Goal: Information Seeking & Learning: Learn about a topic

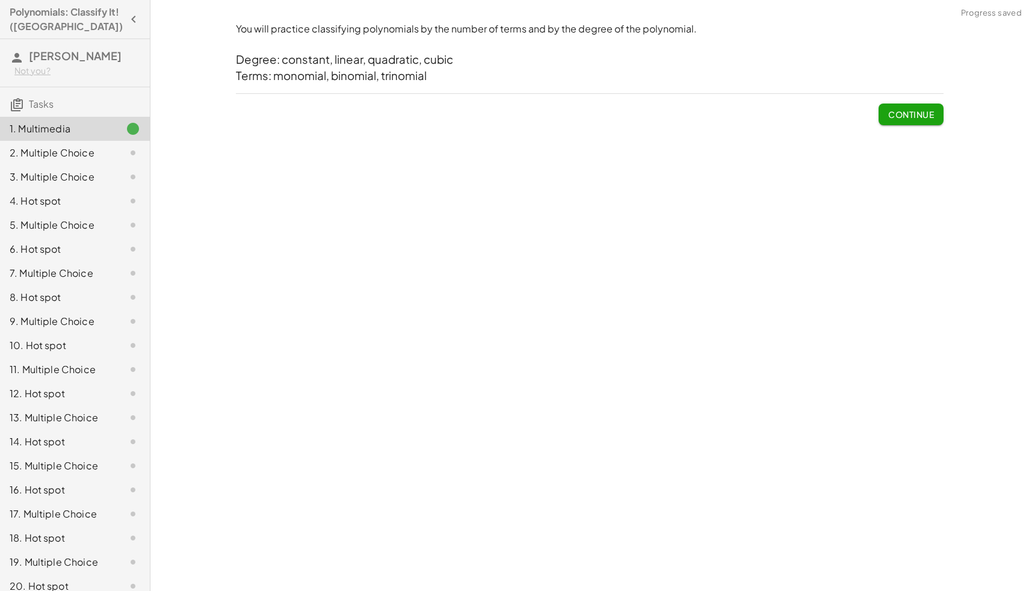
click at [885, 119] on button "Continue" at bounding box center [911, 115] width 65 height 22
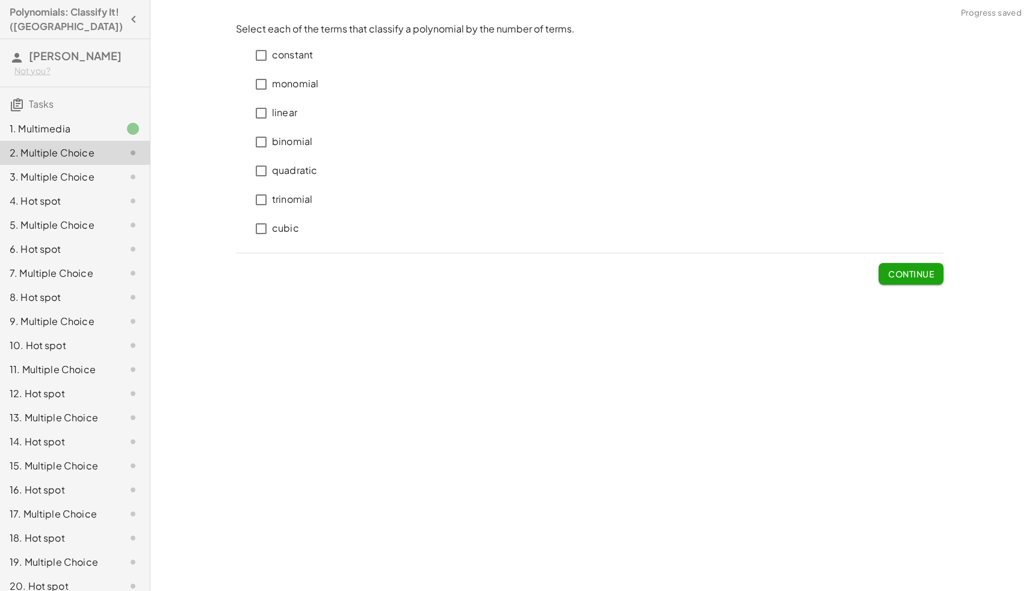
click at [87, 131] on div "1. Multimedia" at bounding box center [58, 129] width 97 height 14
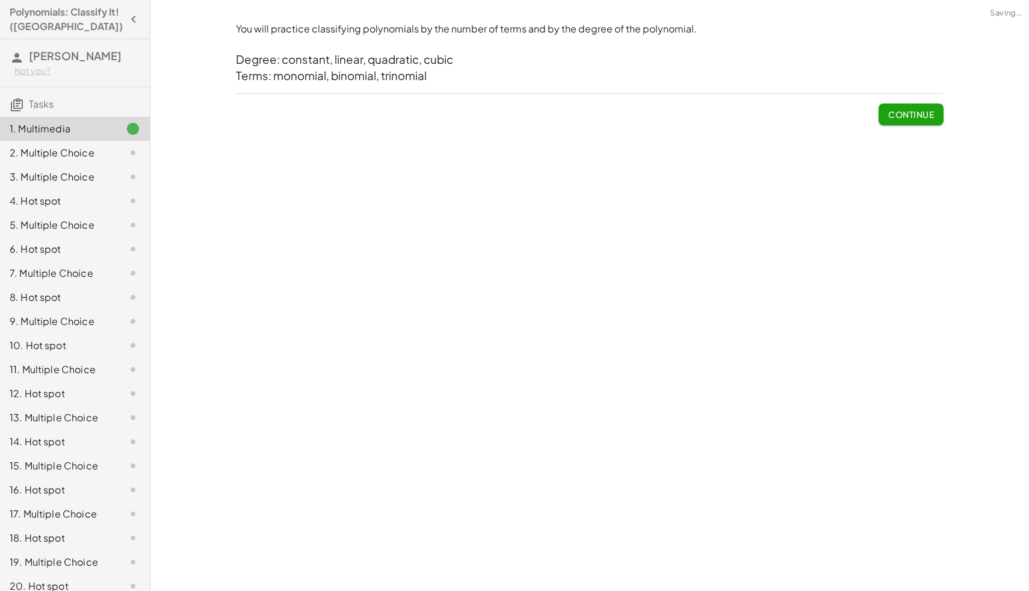
click at [311, 76] on h3 "Terms: monomial, binomial, trinomial" at bounding box center [590, 76] width 708 height 16
click at [923, 116] on span "Continue" at bounding box center [911, 114] width 46 height 11
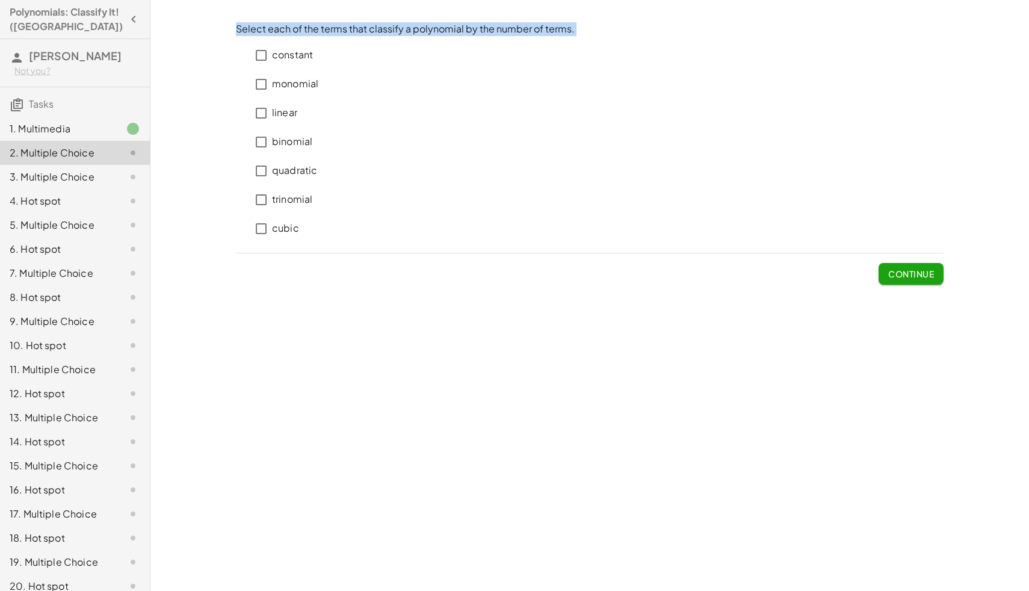
drag, startPoint x: 234, startPoint y: 26, endPoint x: 640, endPoint y: 204, distance: 443.6
click at [640, 203] on div "Select each of the terms that classify a polynomial by the number of terms. con…" at bounding box center [590, 153] width 722 height 277
copy div "Select each of the terms that classify a polynomial by the number of terms. con…"
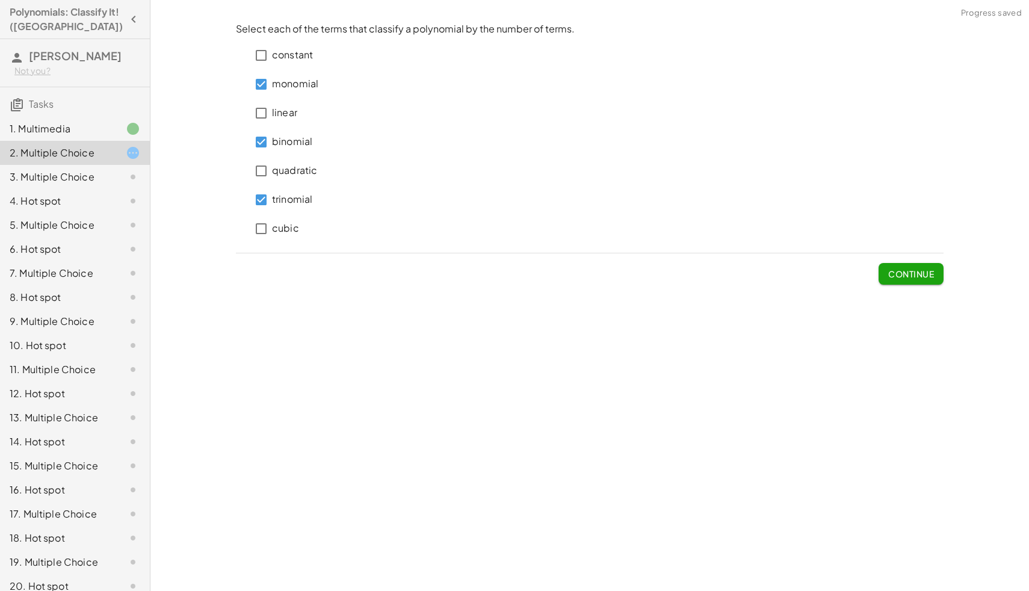
click at [834, 380] on div "You will practice classifying polynomials by the number of terms and by the deg…" at bounding box center [589, 295] width 879 height 591
click at [923, 284] on button "Continue" at bounding box center [911, 274] width 65 height 22
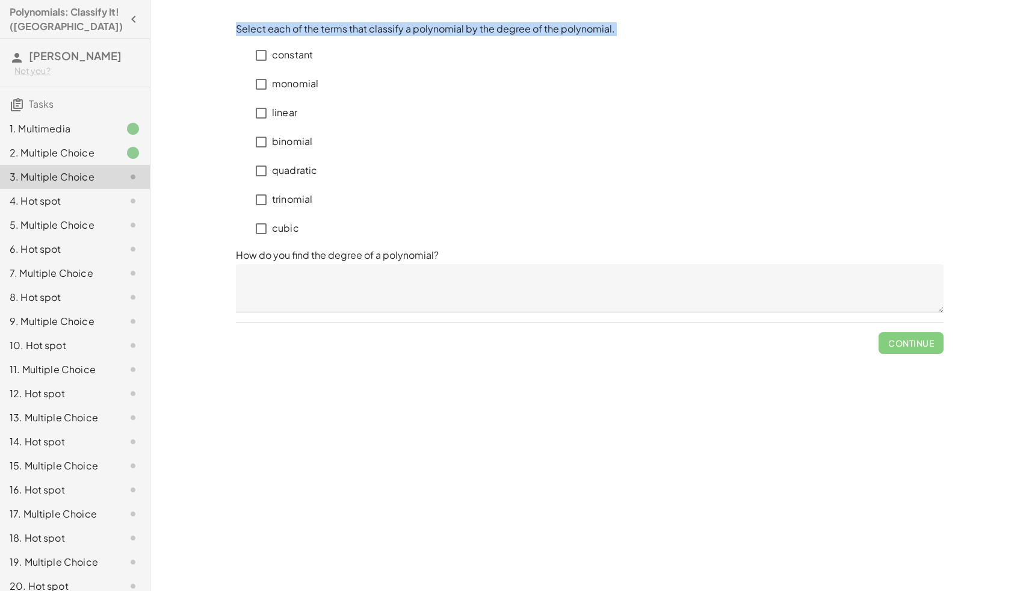
drag, startPoint x: 237, startPoint y: 28, endPoint x: 452, endPoint y: 224, distance: 291.4
click at [452, 224] on div "Select each of the terms that classify a polynomial by the degree of the polyno…" at bounding box center [590, 132] width 708 height 221
copy div "Select each of the terms that classify a polynomial by the degree of the polyno…"
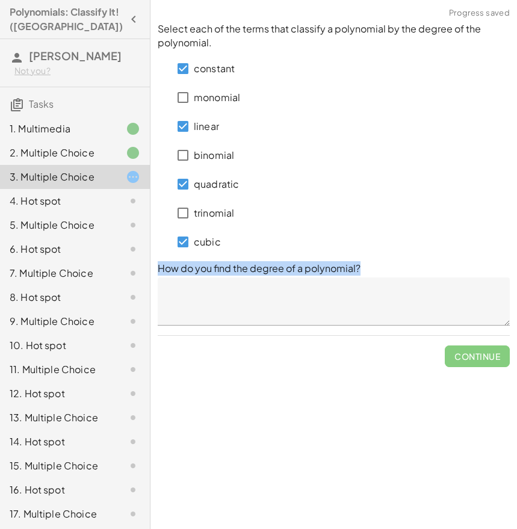
drag, startPoint x: 158, startPoint y: 265, endPoint x: 380, endPoint y: 286, distance: 223.1
click at [380, 286] on div "How do you find the degree of a polynomial?" at bounding box center [334, 293] width 352 height 64
copy div "How do you find the degree of a polynomial?"
click at [360, 304] on textarea at bounding box center [334, 301] width 352 height 48
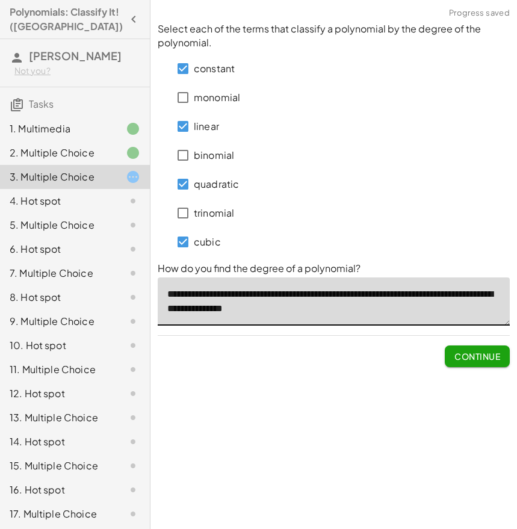
click at [205, 311] on textarea "**********" at bounding box center [334, 301] width 352 height 48
click at [306, 318] on textarea "**********" at bounding box center [334, 301] width 352 height 48
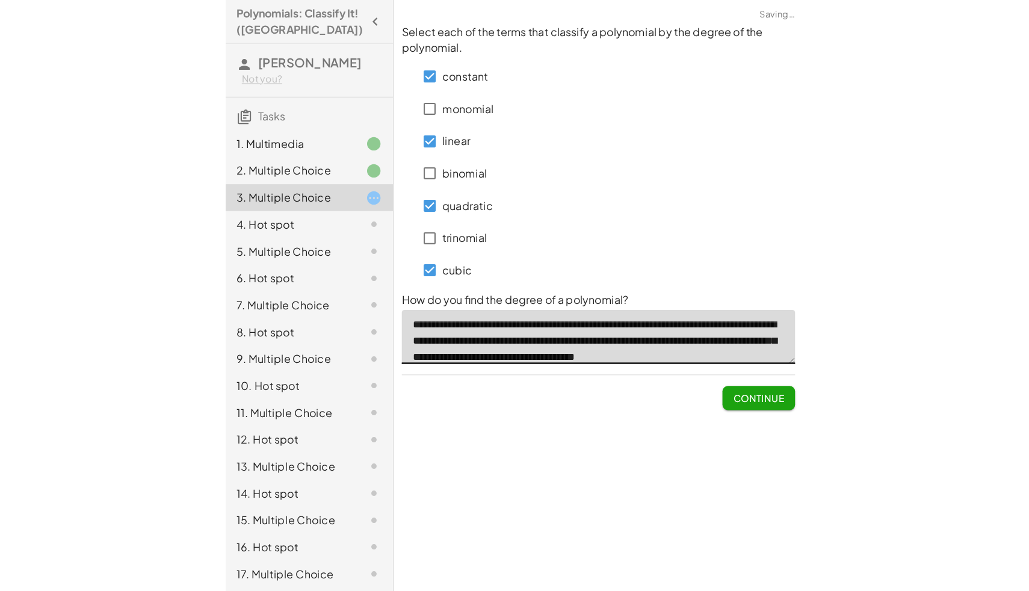
scroll to position [18, 0]
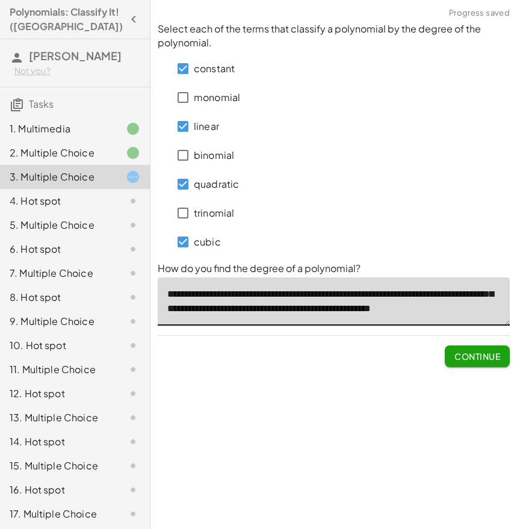
type textarea "**********"
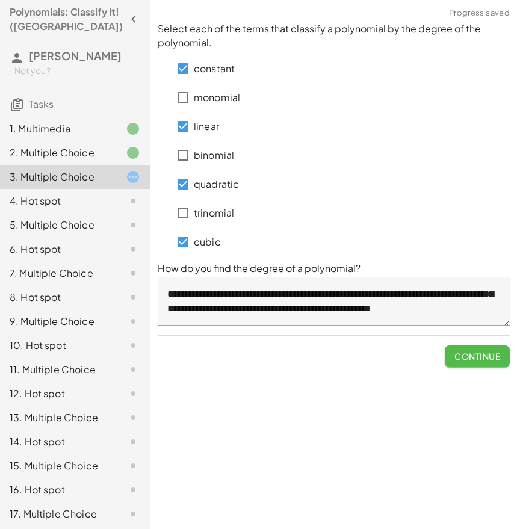
click at [489, 359] on span "Continue" at bounding box center [477, 356] width 46 height 11
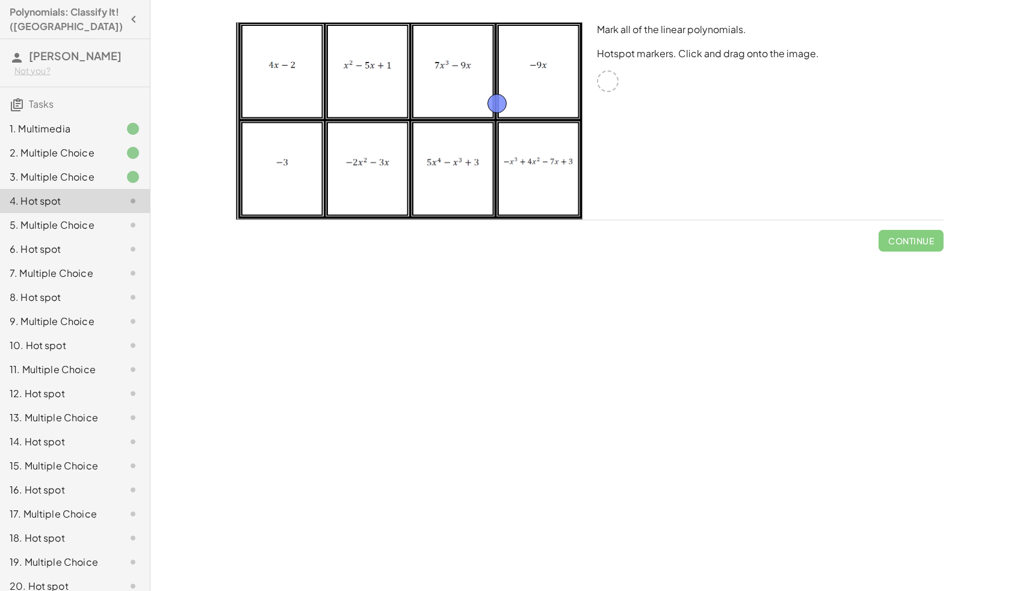
drag, startPoint x: 608, startPoint y: 83, endPoint x: 498, endPoint y: 105, distance: 112.4
drag, startPoint x: 498, startPoint y: 105, endPoint x: 593, endPoint y: 126, distance: 97.4
drag, startPoint x: 601, startPoint y: 29, endPoint x: 782, endPoint y: 39, distance: 180.8
click at [783, 39] on div "Mark all of the linear polynomials. Hotspot markers. Click and drag onto the im…" at bounding box center [770, 121] width 361 height 212
click at [782, 39] on div "Mark all of the linear polynomials. Hotspot markers. Click and drag onto the im…" at bounding box center [770, 121] width 361 height 212
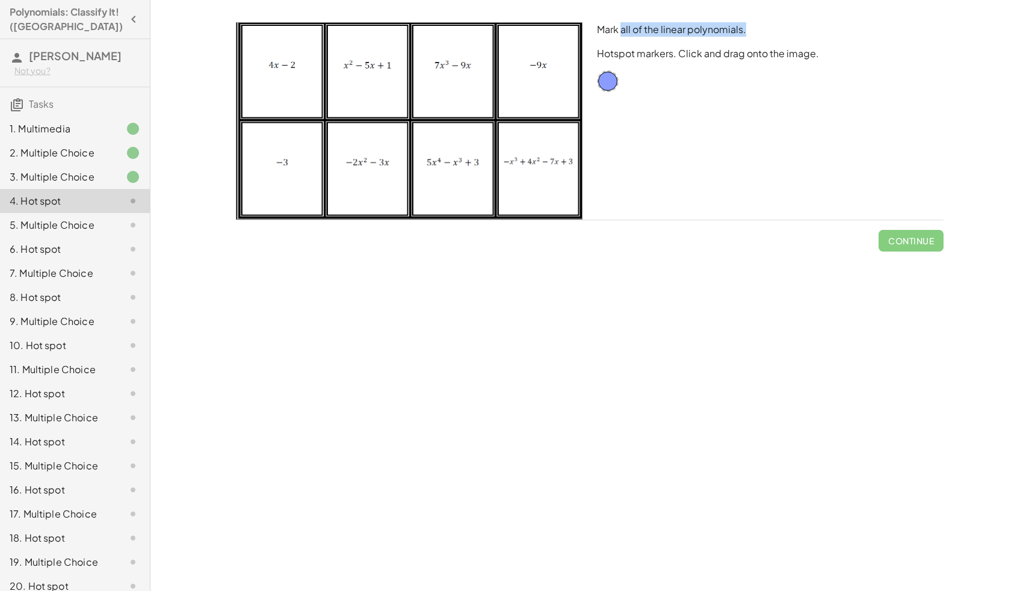
drag, startPoint x: 744, startPoint y: 30, endPoint x: 620, endPoint y: 29, distance: 124.0
click at [620, 29] on p "Mark all of the linear polynomials." at bounding box center [770, 29] width 347 height 14
copy p "all of the linear polynomials."
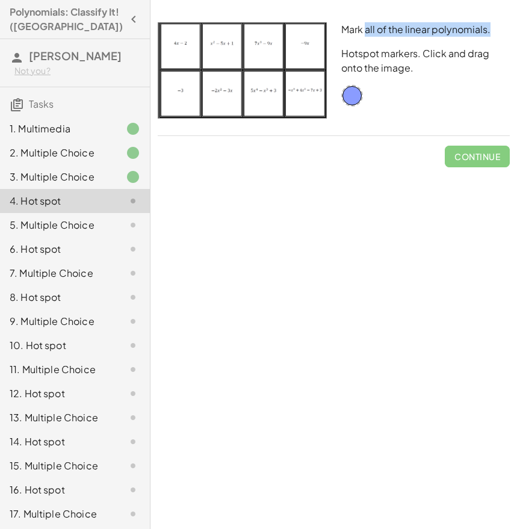
drag, startPoint x: 169, startPoint y: 40, endPoint x: 226, endPoint y: 47, distance: 57.6
click at [226, 47] on img at bounding box center [242, 70] width 169 height 96
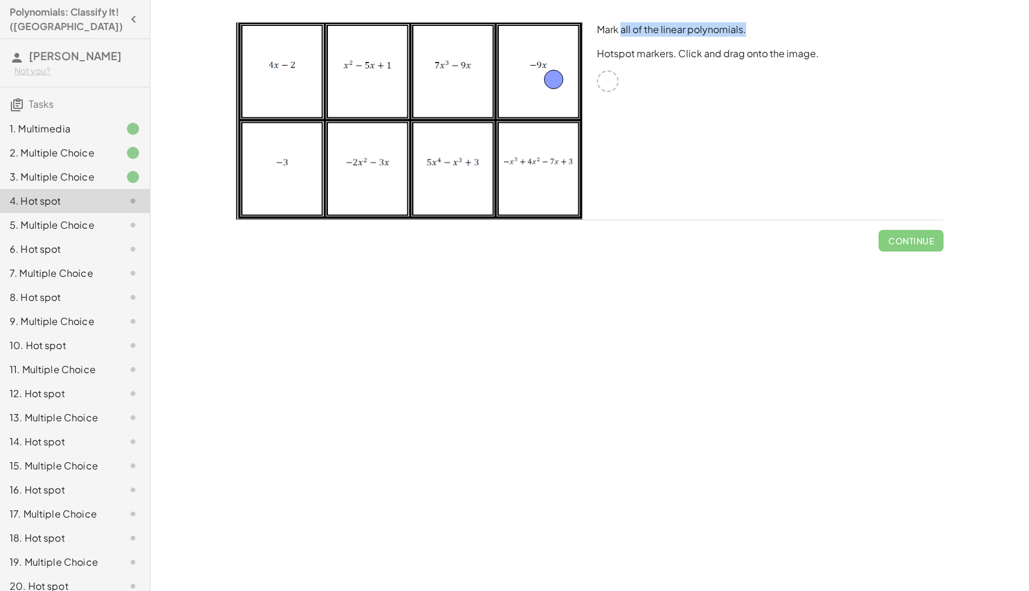
drag, startPoint x: 606, startPoint y: 81, endPoint x: 545, endPoint y: 78, distance: 61.5
drag, startPoint x: 610, startPoint y: 83, endPoint x: 274, endPoint y: 164, distance: 344.9
drag, startPoint x: 280, startPoint y: 164, endPoint x: 298, endPoint y: 79, distance: 86.8
drag, startPoint x: 607, startPoint y: 77, endPoint x: 668, endPoint y: 105, distance: 67.6
drag, startPoint x: 295, startPoint y: 79, endPoint x: 605, endPoint y: 81, distance: 309.9
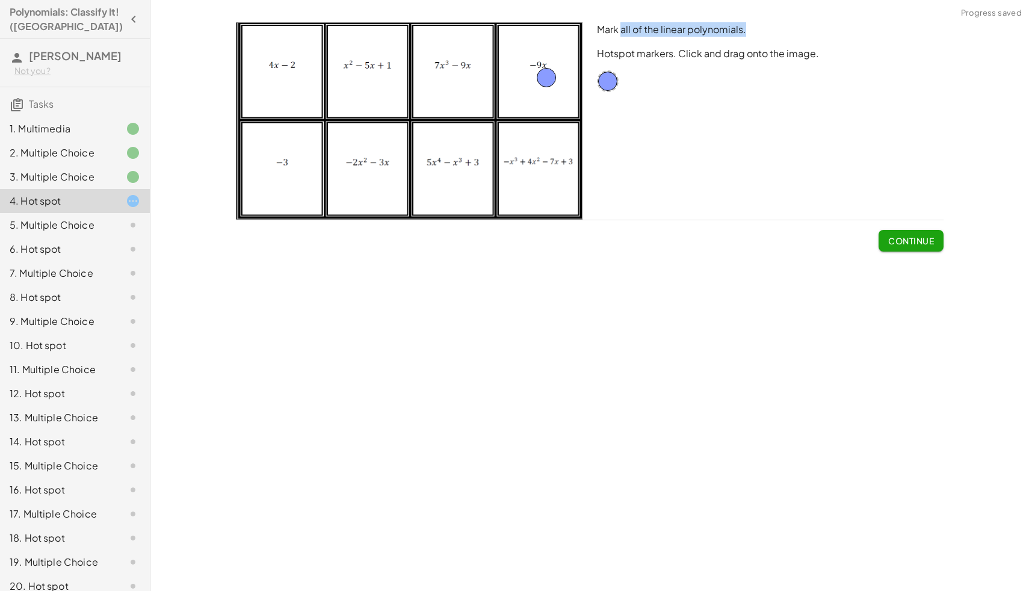
drag, startPoint x: 533, startPoint y: 81, endPoint x: 552, endPoint y: 81, distance: 19.3
click at [552, 81] on div at bounding box center [409, 120] width 347 height 197
drag, startPoint x: 552, startPoint y: 81, endPoint x: 605, endPoint y: 81, distance: 53.6
click at [684, 33] on p "Mark all of the linear polynomials." at bounding box center [770, 29] width 347 height 14
drag, startPoint x: 599, startPoint y: 31, endPoint x: 799, endPoint y: 37, distance: 199.3
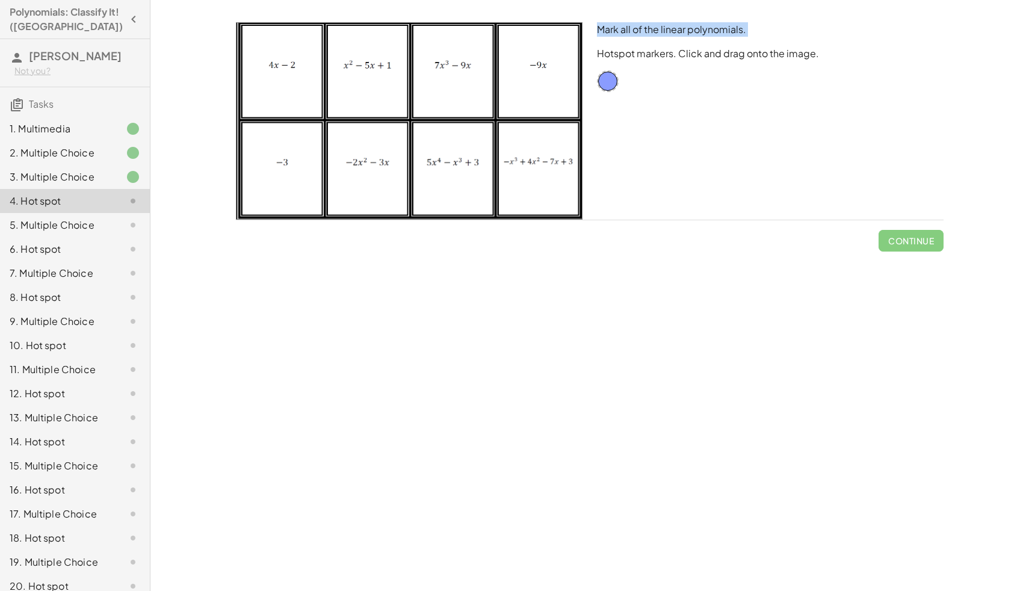
click at [799, 37] on div "Mark all of the linear polynomials. Hotspot markers. Click and drag onto the im…" at bounding box center [770, 121] width 361 height 212
copy p "Mark all of the linear polynomials."
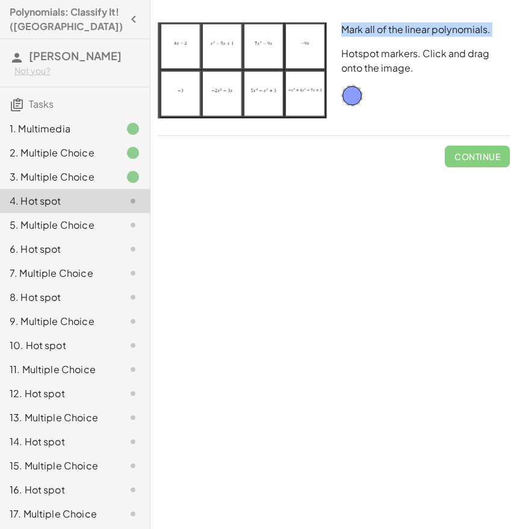
click at [260, 72] on img at bounding box center [242, 70] width 169 height 96
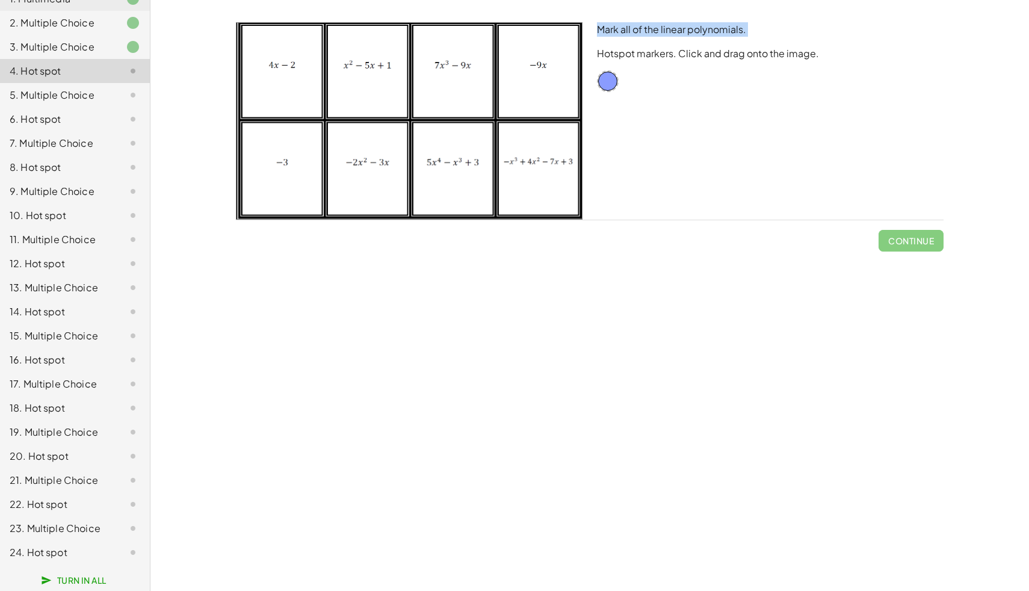
scroll to position [0, 0]
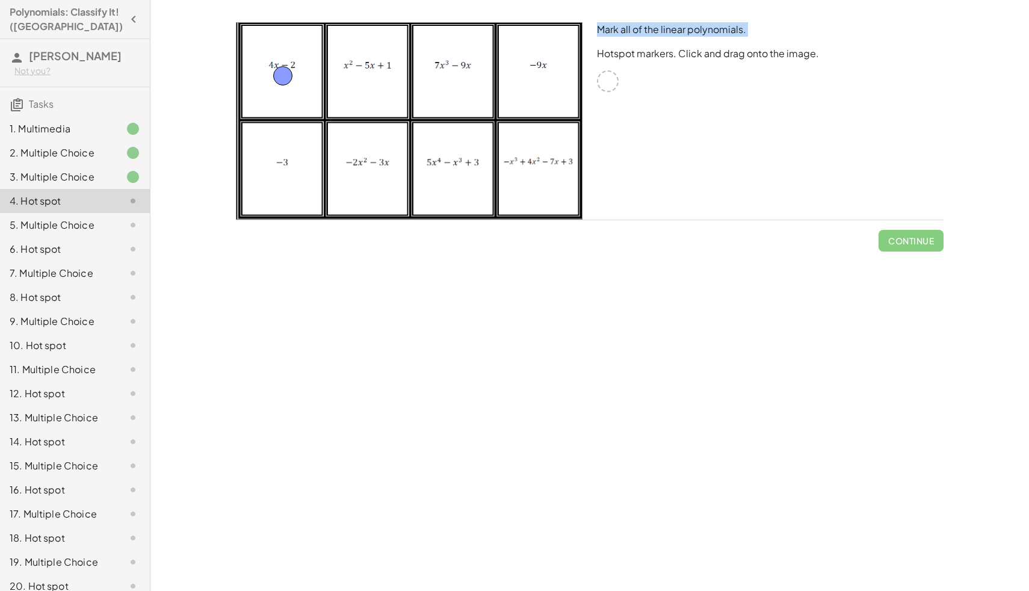
drag, startPoint x: 607, startPoint y: 78, endPoint x: 282, endPoint y: 73, distance: 325.0
drag, startPoint x: 608, startPoint y: 83, endPoint x: 539, endPoint y: 73, distance: 69.3
drag, startPoint x: 610, startPoint y: 83, endPoint x: 285, endPoint y: 170, distance: 336.9
click at [924, 236] on span "Continue" at bounding box center [911, 240] width 46 height 11
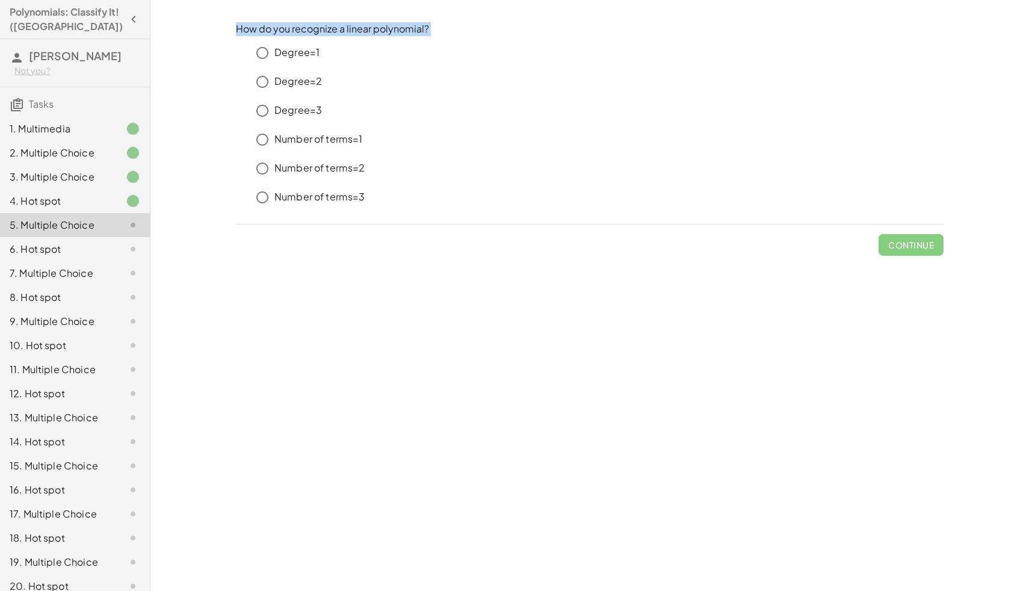
drag, startPoint x: 238, startPoint y: 32, endPoint x: 427, endPoint y: 197, distance: 250.8
click at [427, 197] on div "How do you recognize a linear polynomial? Degree=1 Degree=2 Degree=3 Number of …" at bounding box center [590, 118] width 708 height 192
click at [935, 527] on div "**********" at bounding box center [589, 295] width 879 height 591
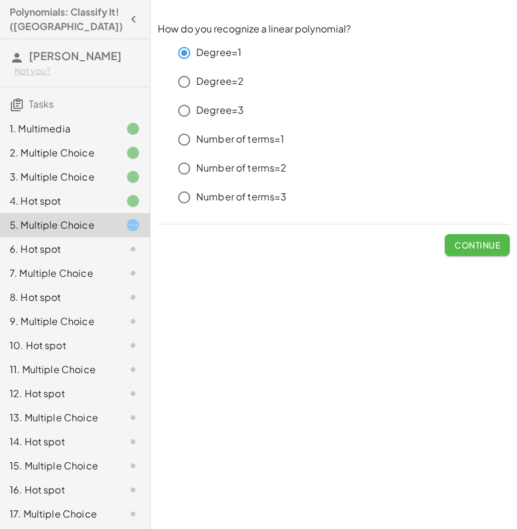
click at [483, 243] on span "Continue" at bounding box center [477, 245] width 46 height 11
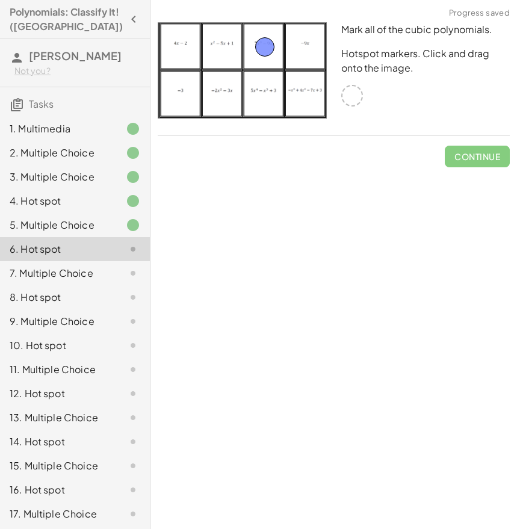
drag, startPoint x: 359, startPoint y: 95, endPoint x: 273, endPoint y: 47, distance: 99.1
drag, startPoint x: 354, startPoint y: 102, endPoint x: 310, endPoint y: 101, distance: 44.5
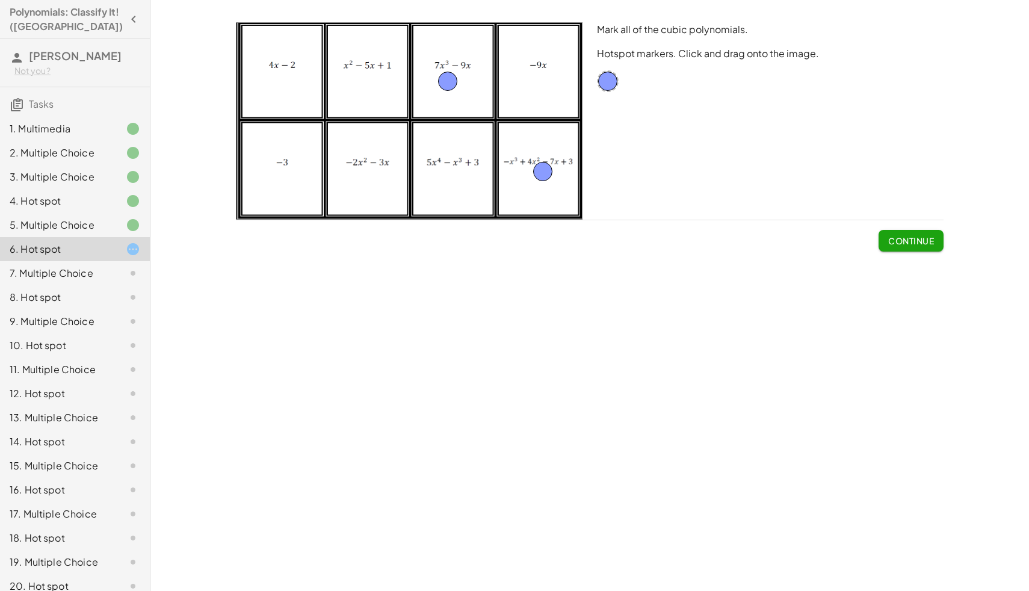
drag, startPoint x: 455, startPoint y: 72, endPoint x: 451, endPoint y: 96, distance: 23.7
drag, startPoint x: 454, startPoint y: 95, endPoint x: 447, endPoint y: 79, distance: 17.8
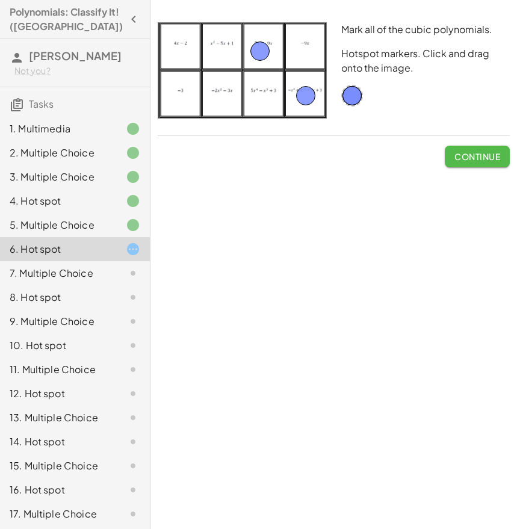
click at [480, 152] on span "Continue" at bounding box center [477, 156] width 46 height 11
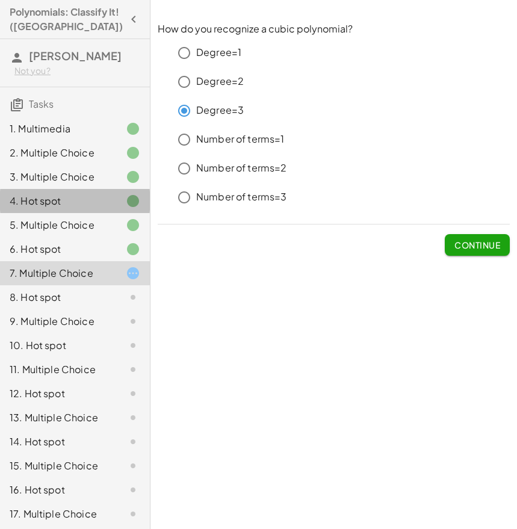
click at [67, 202] on div "4. Hot spot" at bounding box center [58, 201] width 97 height 14
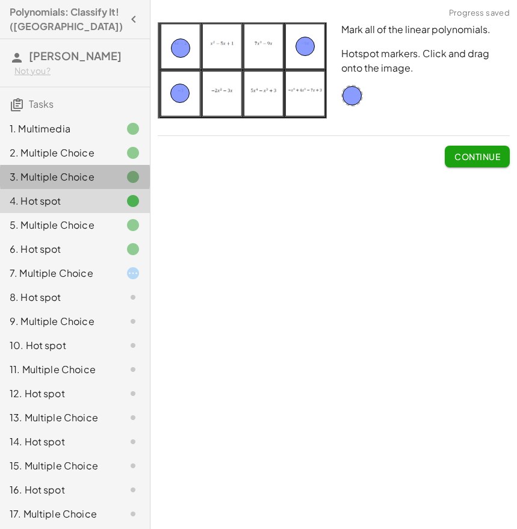
click at [61, 167] on div "3. Multiple Choice" at bounding box center [75, 177] width 150 height 24
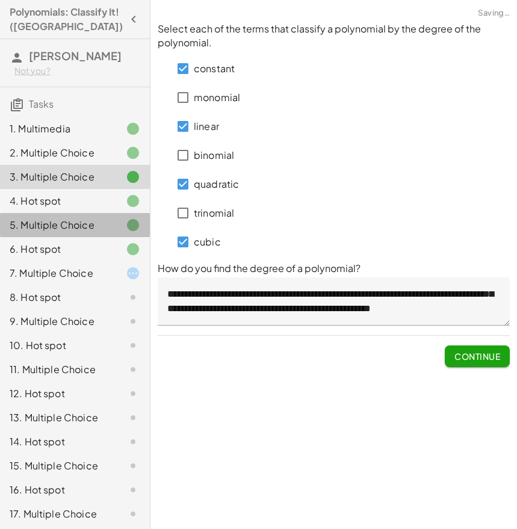
click at [68, 216] on div "5. Multiple Choice" at bounding box center [75, 225] width 150 height 24
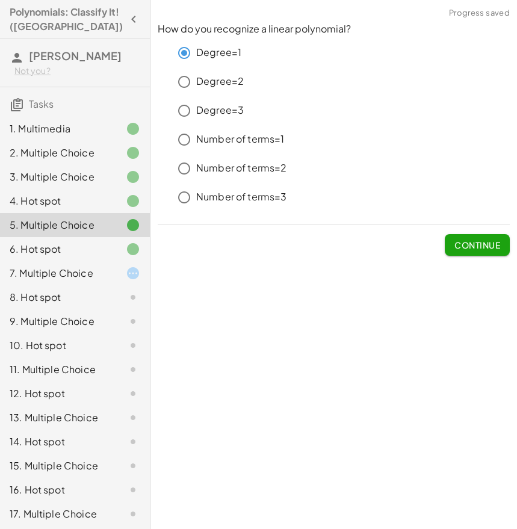
click at [63, 267] on div "7. Multiple Choice" at bounding box center [58, 273] width 97 height 14
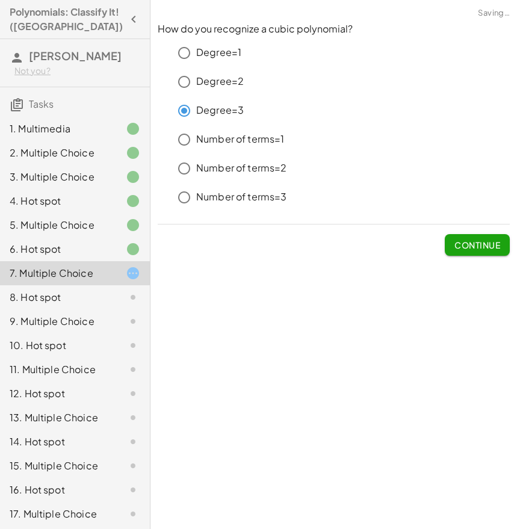
click at [477, 249] on span "Continue" at bounding box center [477, 245] width 46 height 11
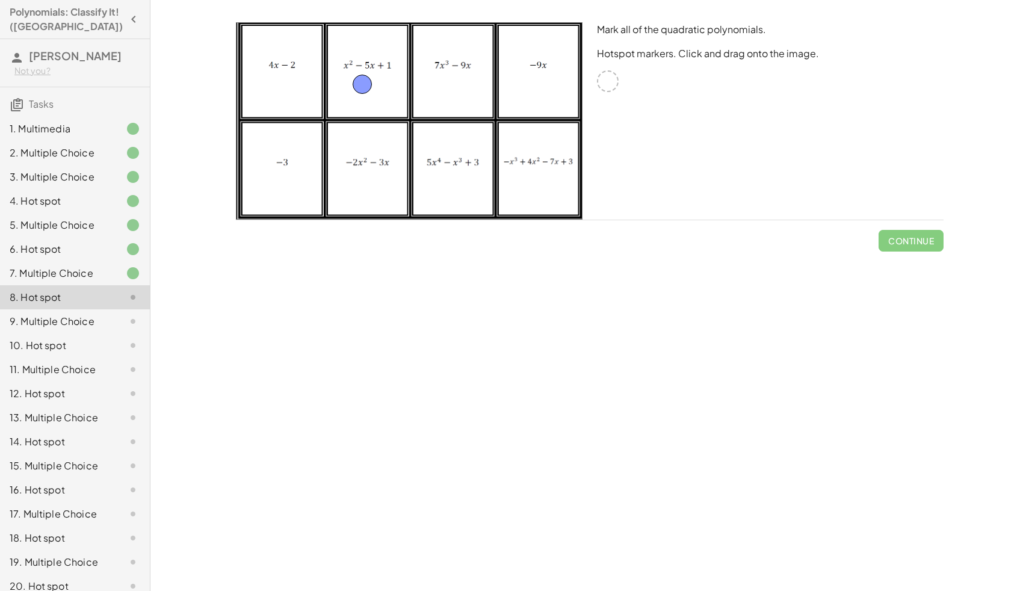
drag, startPoint x: 611, startPoint y: 82, endPoint x: 369, endPoint y: 82, distance: 241.9
drag, startPoint x: 614, startPoint y: 80, endPoint x: 370, endPoint y: 165, distance: 259.4
drag, startPoint x: 613, startPoint y: 77, endPoint x: 670, endPoint y: 91, distance: 59.6
click at [932, 239] on span "Continue" at bounding box center [911, 240] width 46 height 11
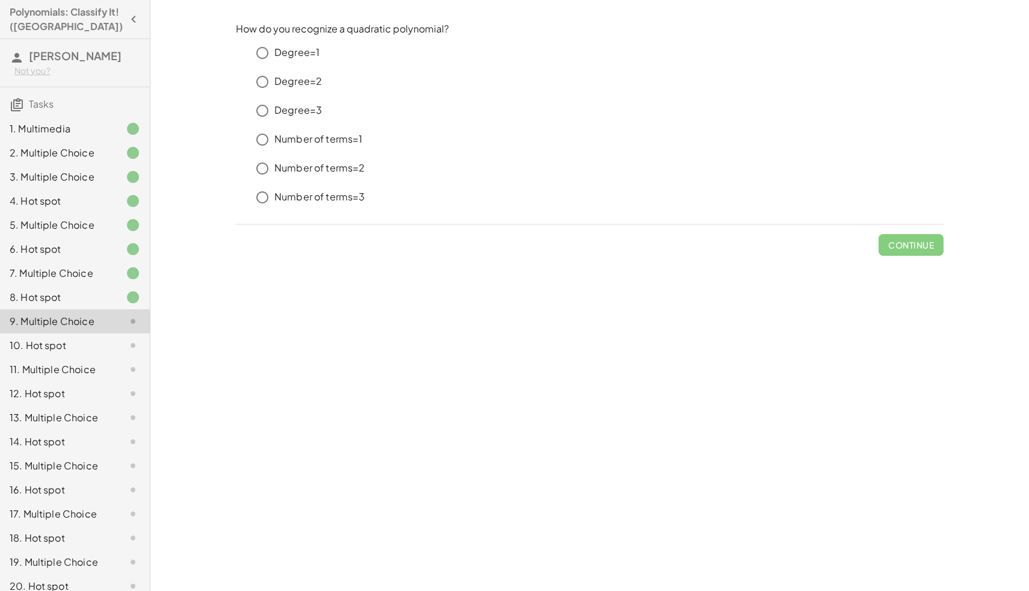
click at [308, 86] on p "Degree=2" at bounding box center [298, 82] width 48 height 14
click at [892, 241] on span "Continue" at bounding box center [911, 245] width 46 height 11
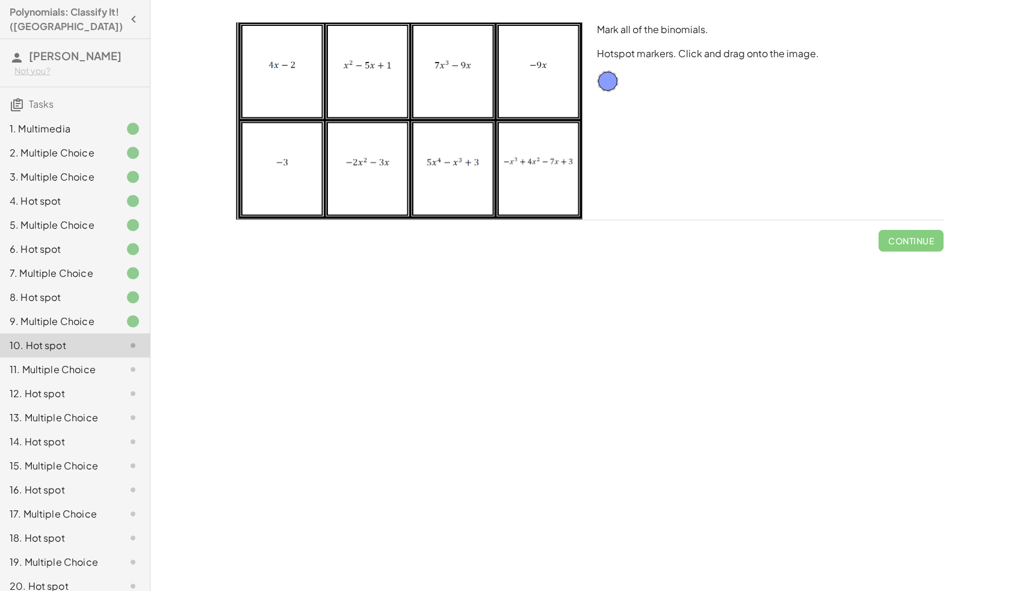
click at [660, 108] on div "Mark all of the binomials. Hotspot markers. Click and drag onto the image." at bounding box center [770, 121] width 361 height 212
drag, startPoint x: 602, startPoint y: 74, endPoint x: 460, endPoint y: 62, distance: 141.9
drag, startPoint x: 604, startPoint y: 75, endPoint x: 365, endPoint y: 146, distance: 249.2
drag, startPoint x: 613, startPoint y: 84, endPoint x: 292, endPoint y: 65, distance: 321.3
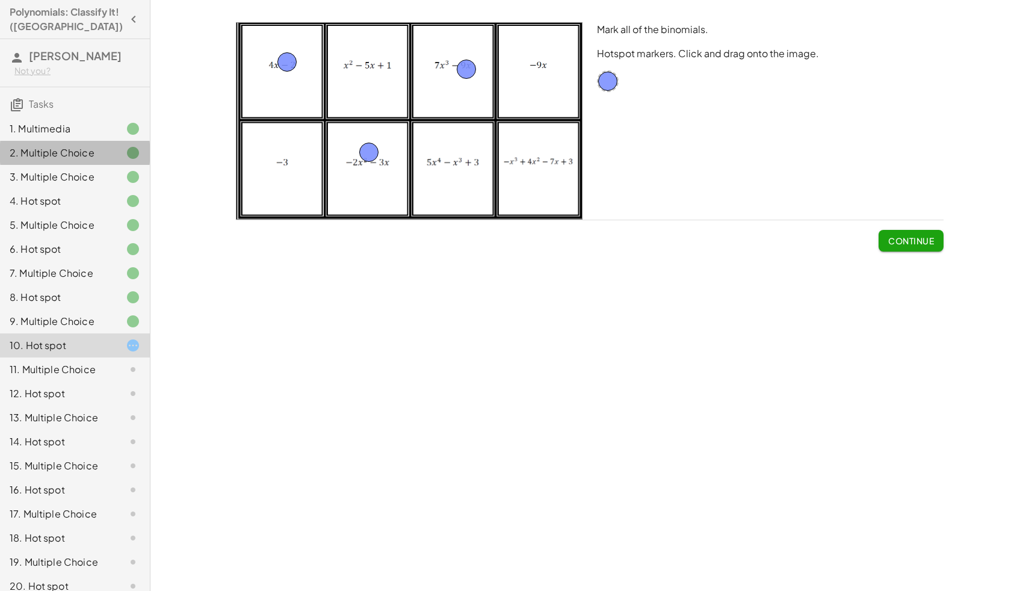
click at [97, 157] on div "2. Multiple Choice" at bounding box center [58, 153] width 97 height 14
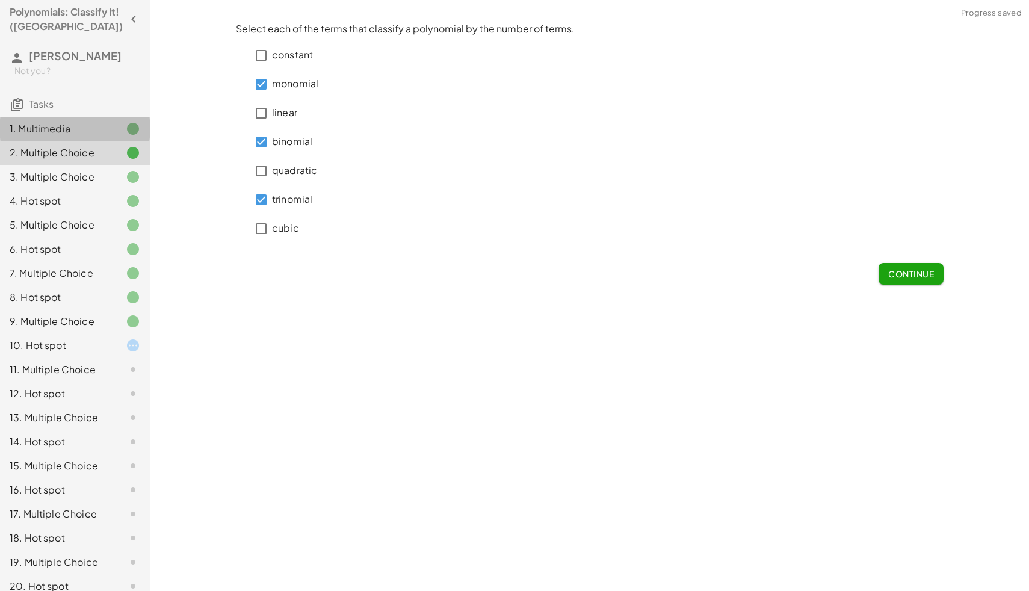
click at [94, 139] on div "1. Multimedia" at bounding box center [75, 129] width 150 height 24
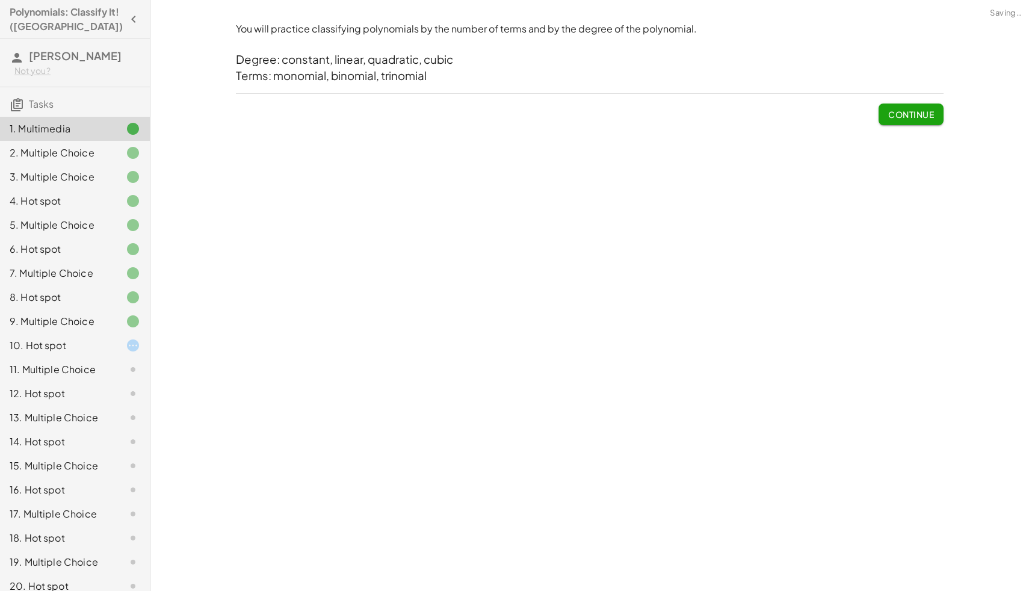
click at [94, 178] on div "3. Multiple Choice" at bounding box center [58, 177] width 97 height 14
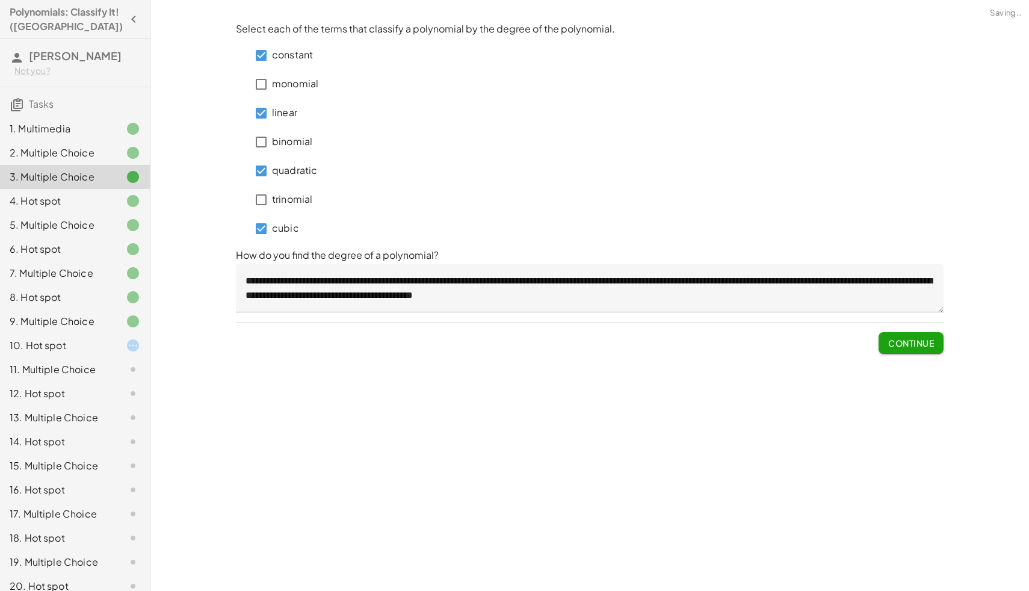
click at [94, 199] on div "4. Hot spot" at bounding box center [58, 201] width 97 height 14
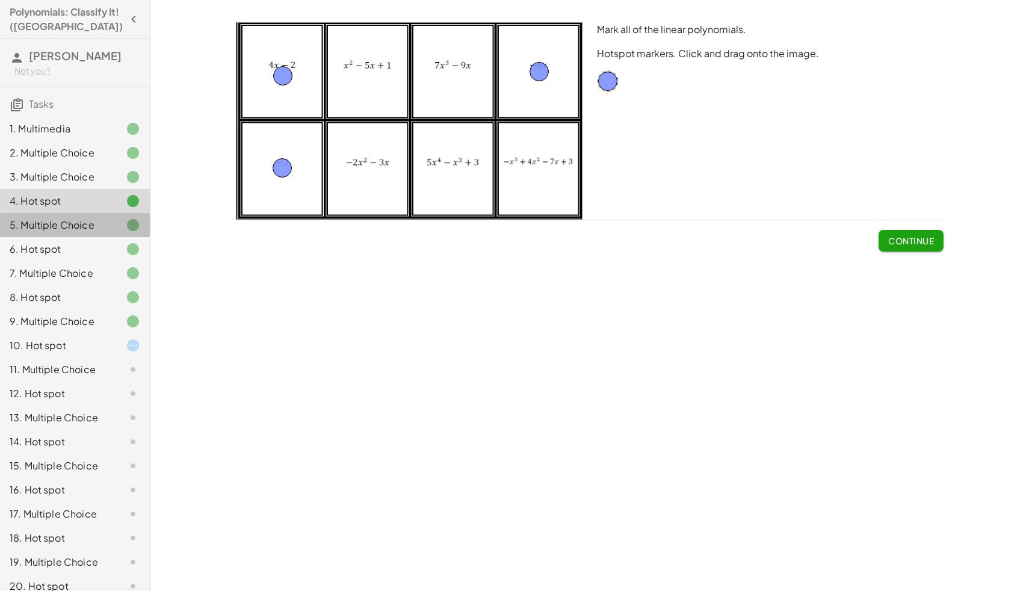
click at [90, 224] on div "5. Multiple Choice" at bounding box center [58, 225] width 97 height 14
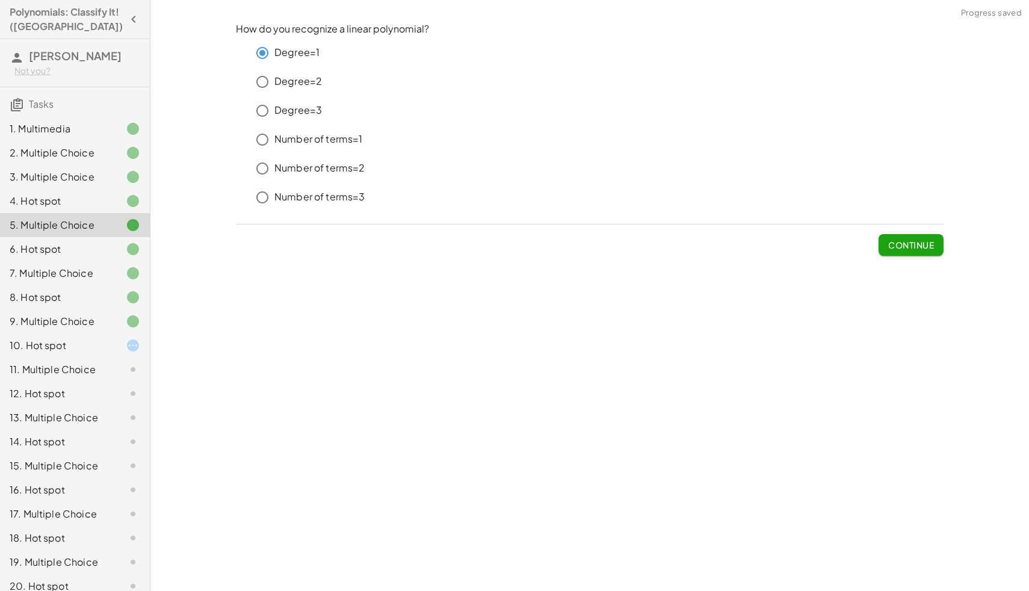
click at [114, 240] on div "6. Hot spot" at bounding box center [75, 249] width 150 height 24
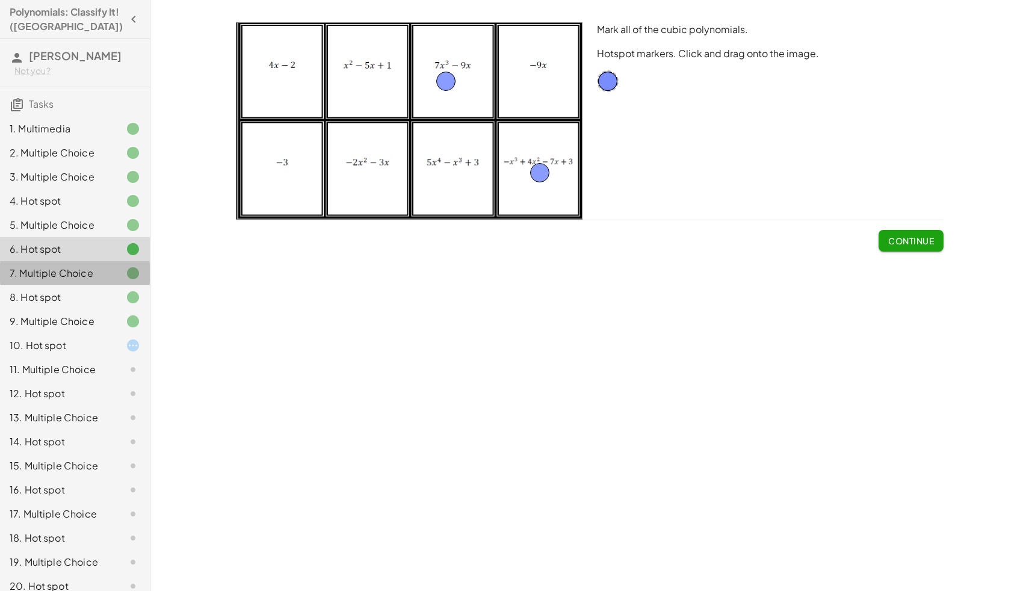
click at [123, 267] on div at bounding box center [124, 273] width 34 height 14
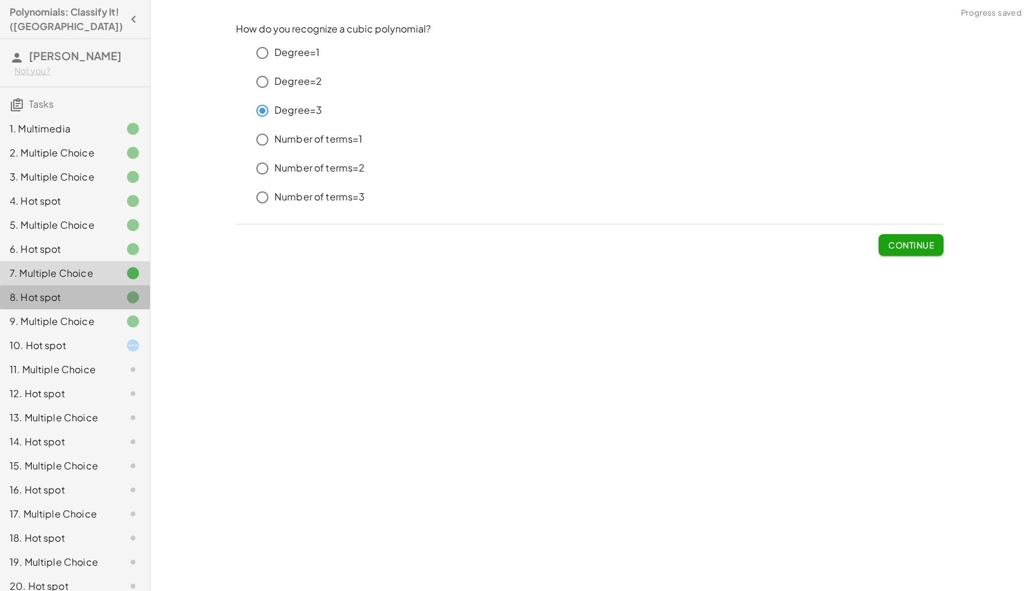
click at [118, 286] on div "8. Hot spot" at bounding box center [75, 297] width 150 height 24
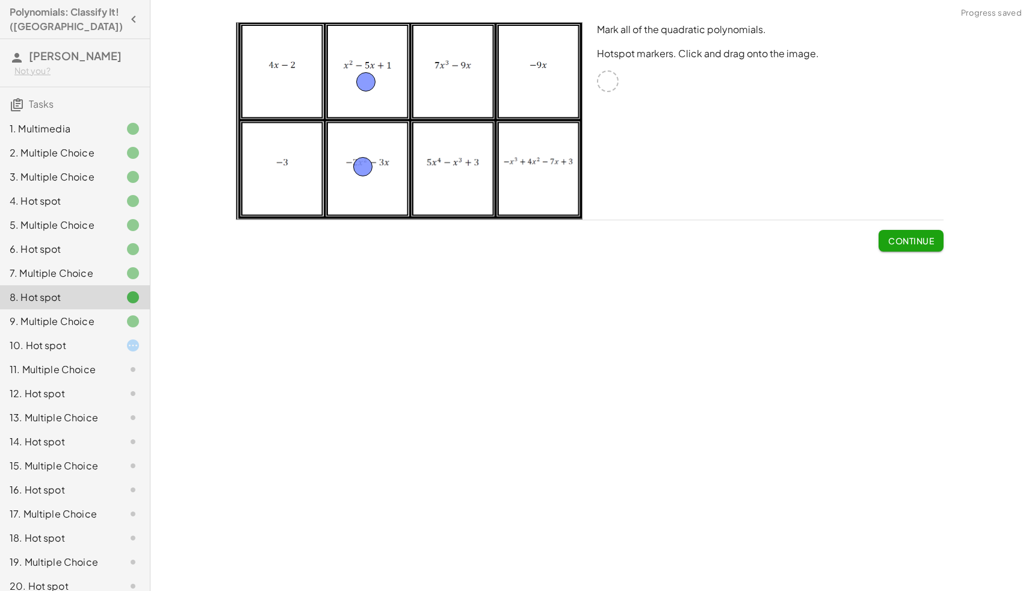
click at [114, 318] on div at bounding box center [124, 321] width 34 height 14
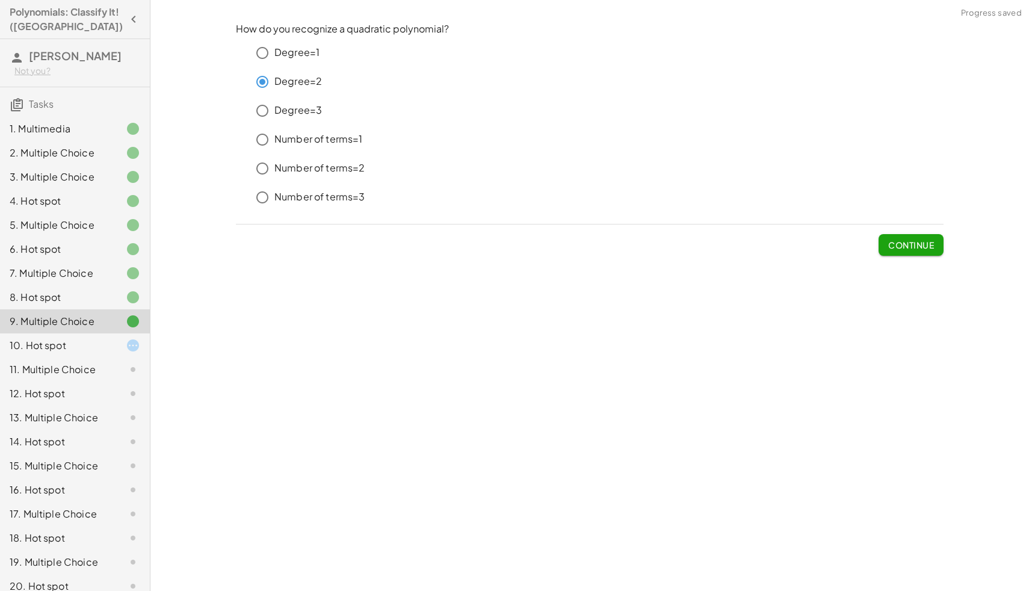
click at [101, 295] on div "8. Hot spot" at bounding box center [58, 297] width 97 height 14
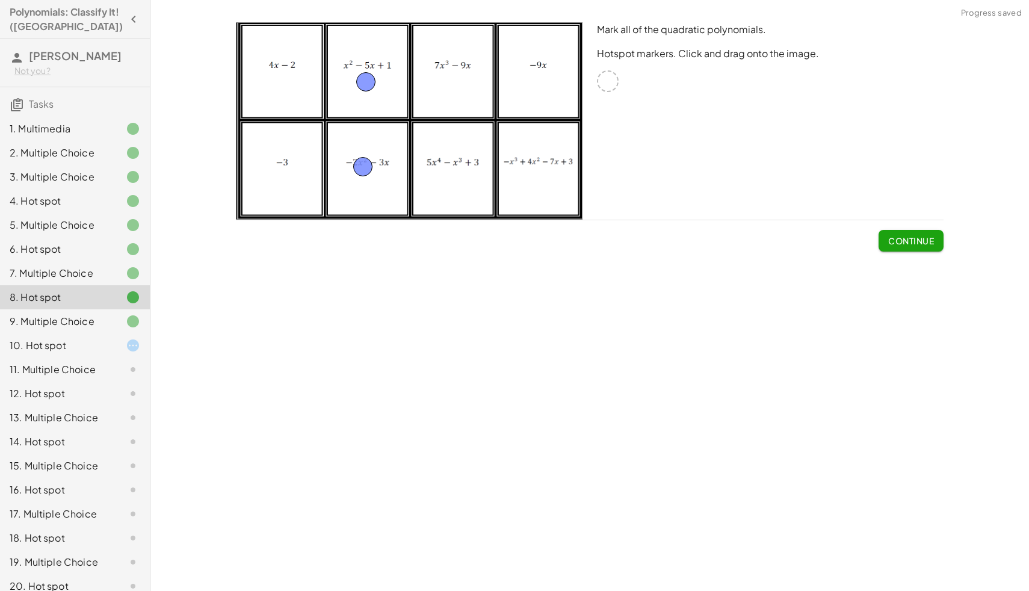
click at [111, 350] on div at bounding box center [124, 345] width 34 height 14
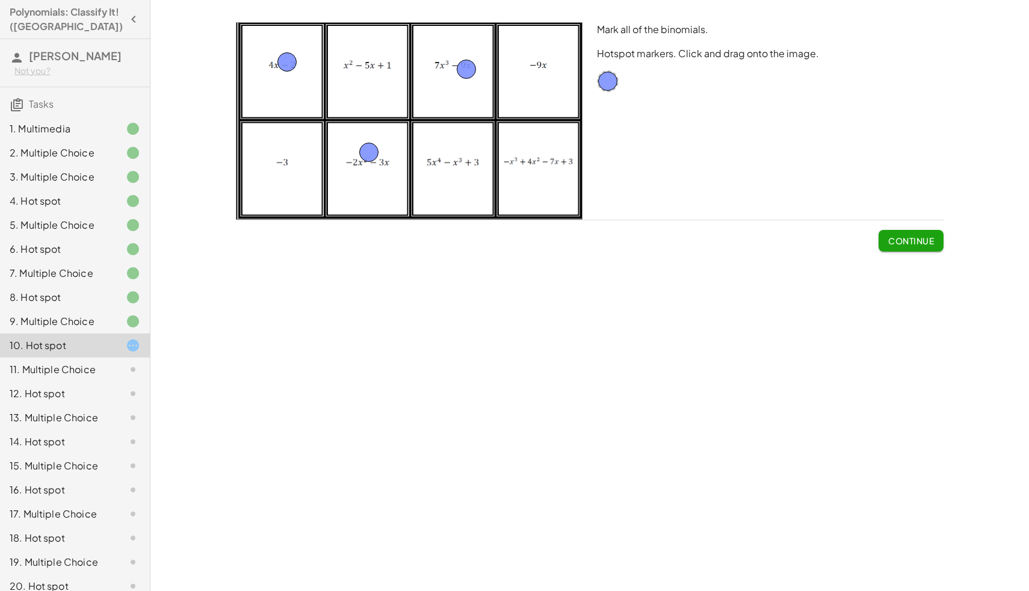
click at [84, 370] on div "11. Multiple Choice" at bounding box center [58, 369] width 97 height 14
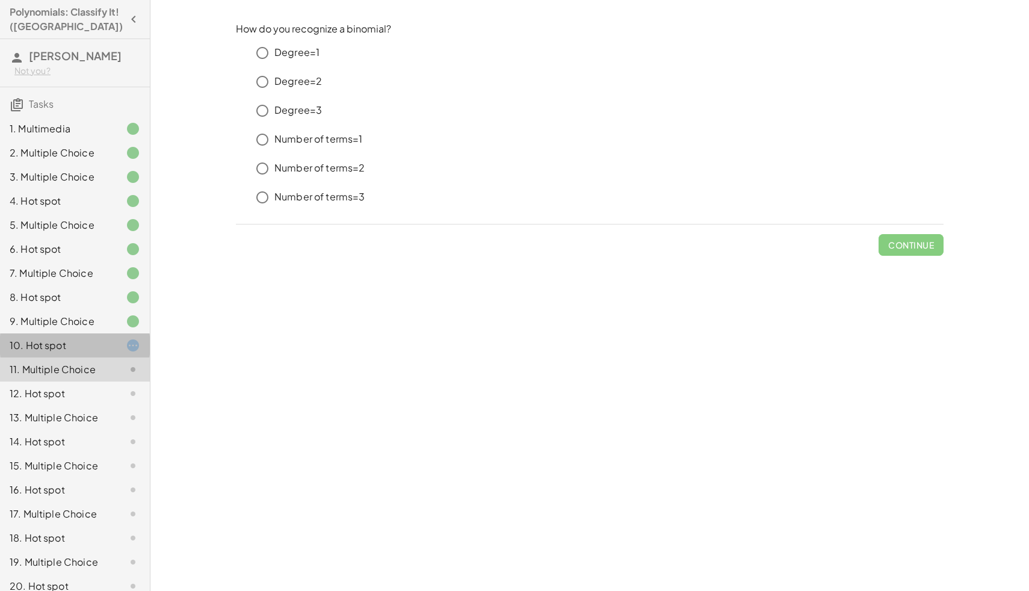
click at [96, 350] on div "10. Hot spot" at bounding box center [58, 345] width 97 height 14
